Goal: Transaction & Acquisition: Purchase product/service

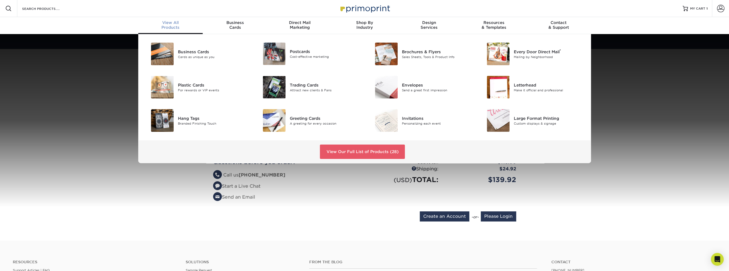
click at [94, 133] on div "Business Cards Cards as unique as you Postcards Cost-effective marketing ®" at bounding box center [364, 98] width 729 height 129
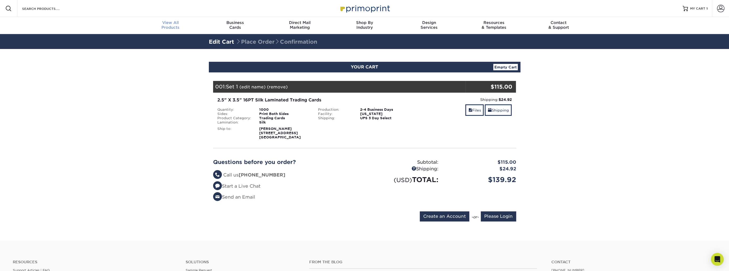
scroll to position [0, 0]
click at [593, 159] on section "YOUR CART Empty Cart Your Cart is Empty Account Login Create Account Contact Us…" at bounding box center [364, 145] width 729 height 192
click at [497, 218] on input "Please Login" at bounding box center [497, 216] width 35 height 10
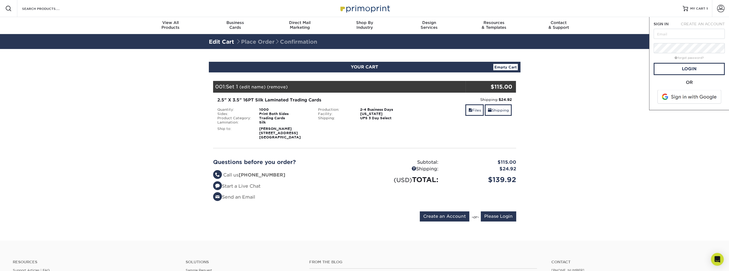
click at [591, 139] on section "YOUR CART Empty Cart Your Cart is Empty Account Login Create Account Contact Us…" at bounding box center [364, 145] width 729 height 192
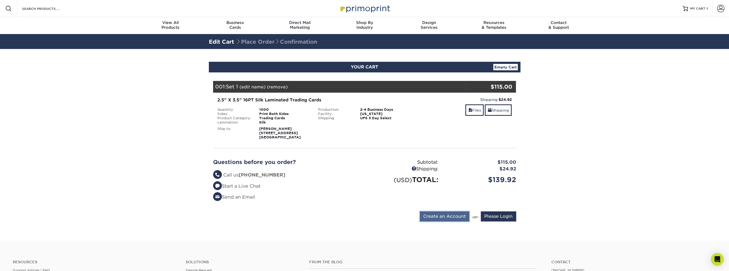
click at [442, 216] on input "Create an Account" at bounding box center [444, 216] width 50 height 10
click at [446, 221] on input "Create an Account" at bounding box center [444, 216] width 50 height 10
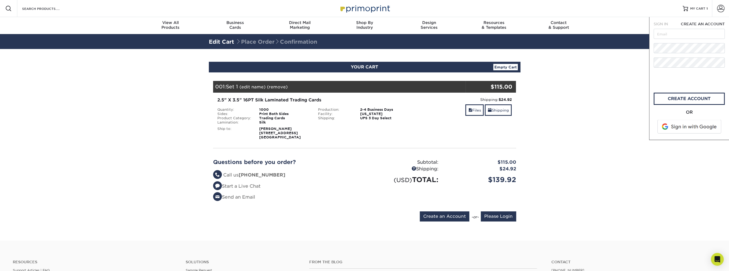
click at [705, 23] on span "CREATE AN ACCOUNT" at bounding box center [702, 24] width 44 height 4
click at [675, 34] on input "text" at bounding box center [688, 34] width 71 height 10
type input "camaross102@hotmail.com"
click at [592, 57] on div "Resources Menu Search Products Account SIGN IN CREATE AN ACCOUNT forgot passwor…" at bounding box center [364, 198] width 729 height 396
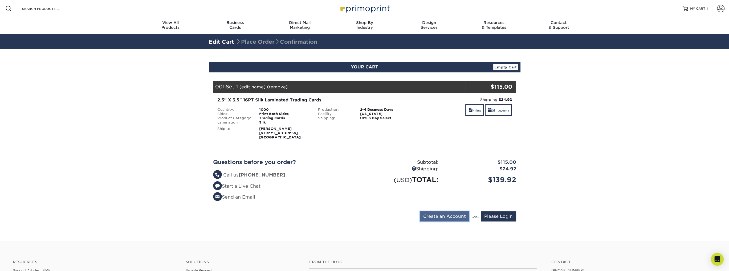
click at [443, 218] on input "Create an Account" at bounding box center [444, 216] width 50 height 10
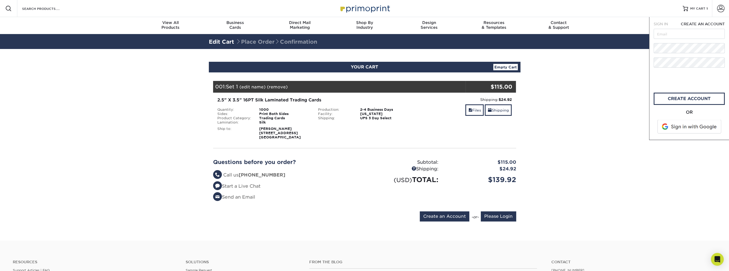
click at [681, 55] on form "SIGN IN CREATE AN ACCOUNT All fields are required. All fields are required. cre…" at bounding box center [688, 78] width 71 height 114
click at [679, 34] on input "text" at bounding box center [688, 34] width 71 height 10
type input "camaross102@hotmail.com"
click at [686, 70] on form "SIGN IN CREATE AN ACCOUNT camaross102@hotmail.com All fields are required. All …" at bounding box center [688, 78] width 71 height 114
click at [676, 101] on link "create account" at bounding box center [688, 99] width 71 height 12
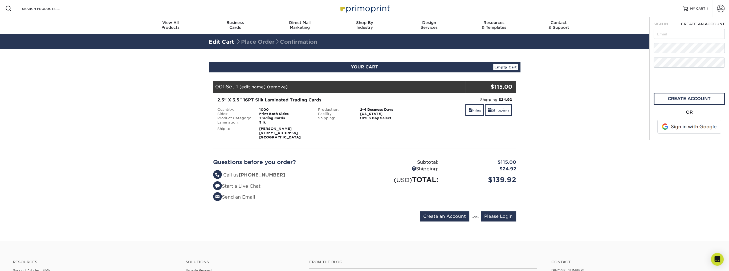
click at [661, 25] on span "SIGN IN" at bounding box center [660, 24] width 14 height 4
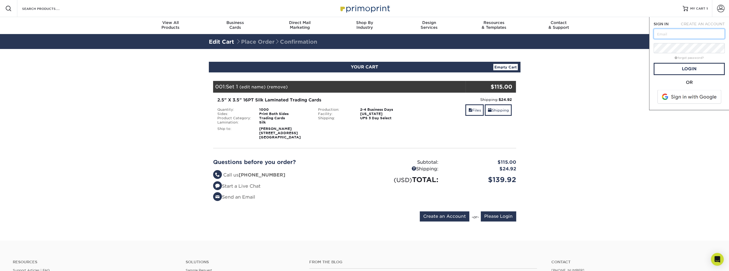
click at [664, 35] on input "text" at bounding box center [688, 34] width 71 height 10
type input "camaross102@hotmail.com"
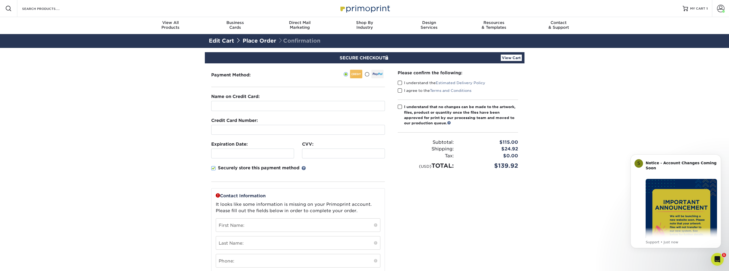
click at [604, 183] on section "SECURE CHECKOUT View Cart Payment Method: Name on Credit Card:" at bounding box center [364, 212] width 729 height 328
click at [686, 155] on div "S Notice - Account Changes Coming Soon ​ Past Order Files Will Not Transfer: Wh…" at bounding box center [675, 201] width 90 height 94
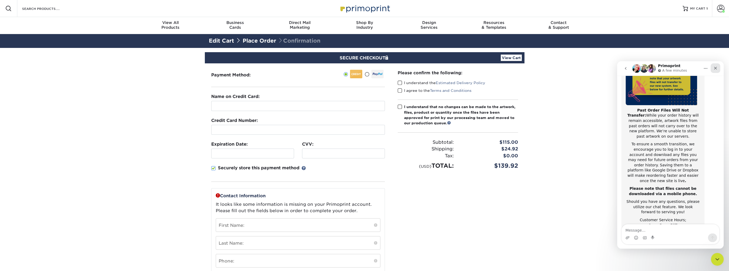
scroll to position [84, 0]
click at [718, 68] on div "Close" at bounding box center [715, 68] width 10 height 10
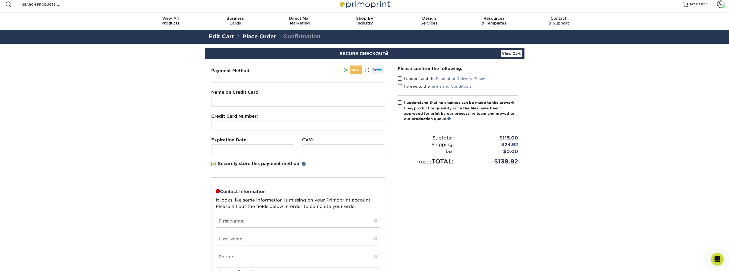
scroll to position [0, 0]
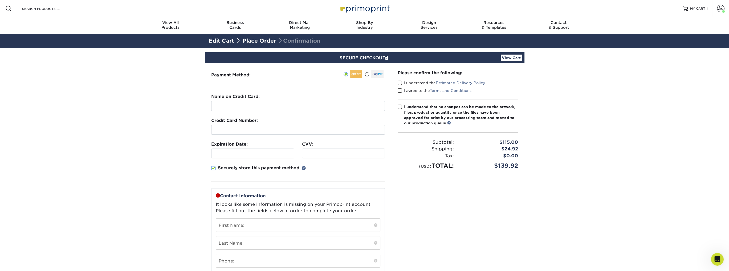
click at [403, 84] on label "I understand the Estimated Delivery Policy" at bounding box center [441, 82] width 88 height 5
click at [0, 0] on input "I understand the Estimated Delivery Policy" at bounding box center [0, 0] width 0 height 0
click at [401, 90] on span at bounding box center [399, 90] width 5 height 5
click at [0, 0] on input "I agree to the Terms and Conditions" at bounding box center [0, 0] width 0 height 0
click at [400, 108] on span at bounding box center [399, 106] width 5 height 5
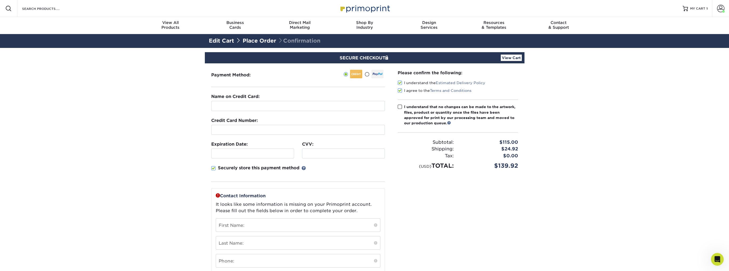
click at [0, 0] on input "I understand that no changes can be made to the artwork, files, product or quan…" at bounding box center [0, 0] width 0 height 0
click at [691, 9] on span "MY CART" at bounding box center [697, 8] width 15 height 5
